Goal: Information Seeking & Learning: Learn about a topic

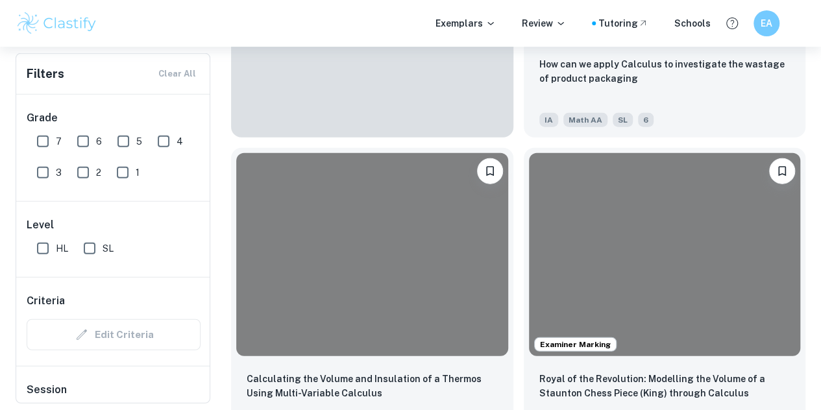
scroll to position [1560, 0]
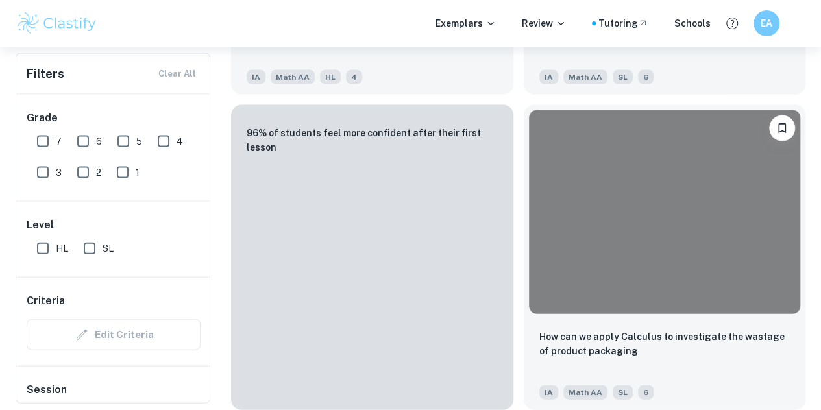
click at [46, 253] on input "HL" at bounding box center [43, 249] width 26 height 26
checkbox input "true"
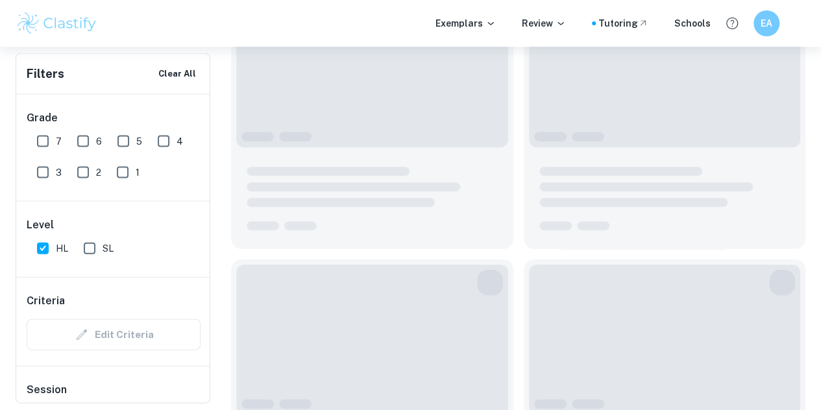
scroll to position [1332, 0]
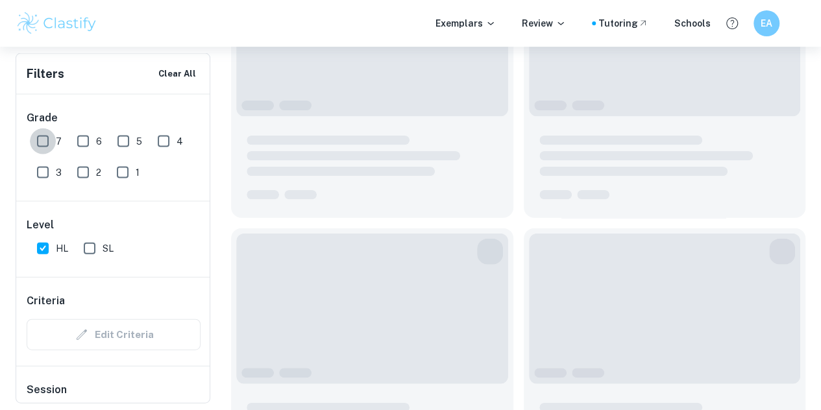
click at [40, 138] on input "7" at bounding box center [43, 142] width 26 height 26
checkbox input "true"
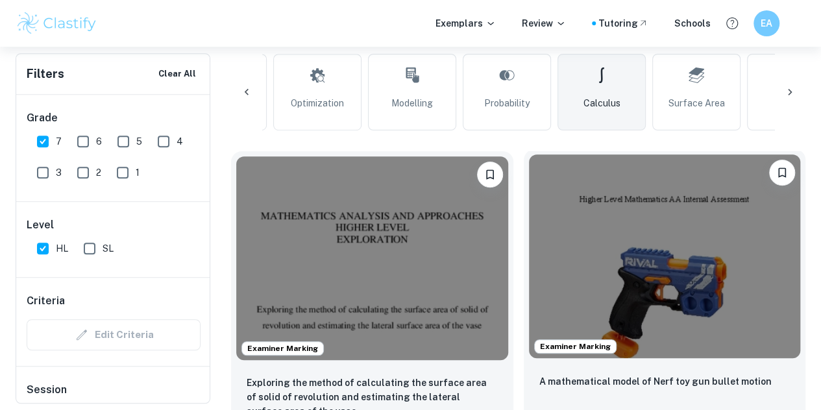
scroll to position [358, 0]
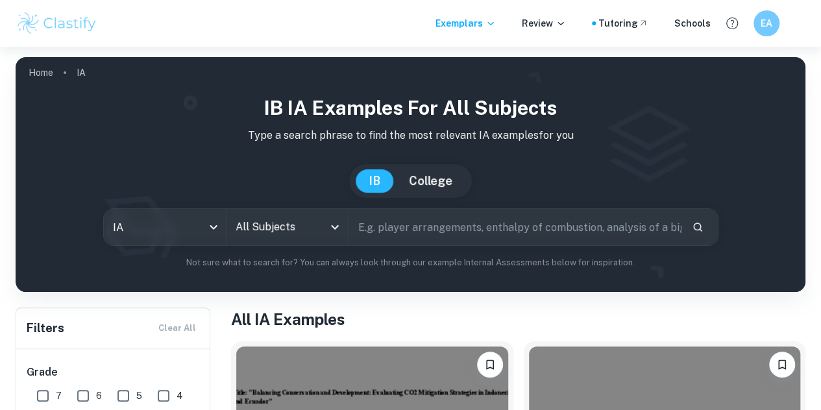
click at [343, 234] on icon "Open" at bounding box center [335, 227] width 16 height 16
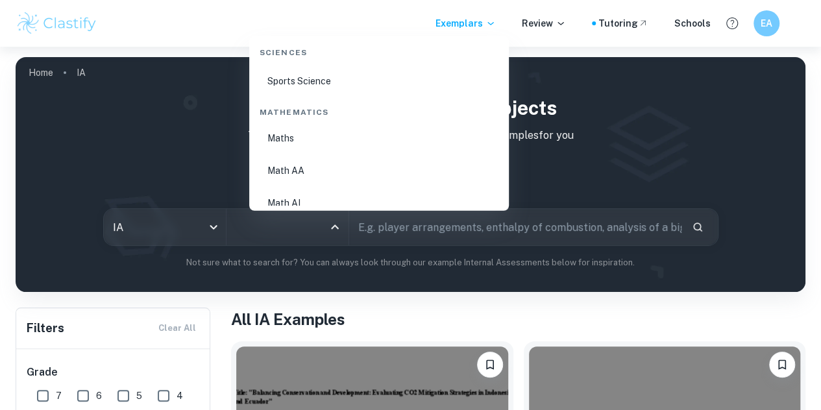
scroll to position [2215, 0]
click at [356, 150] on li "Math AA" at bounding box center [378, 142] width 249 height 30
click at [356, 150] on div "IB IA examples for all subjects Type a search phrase to find the most relevant …" at bounding box center [410, 181] width 769 height 176
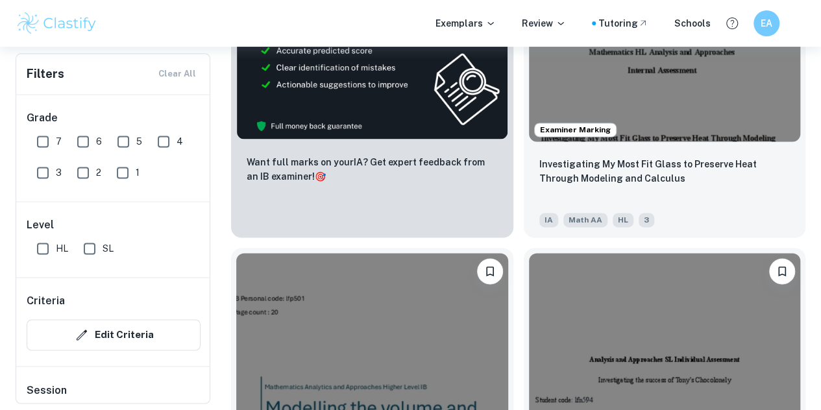
scroll to position [844, 0]
